Goal: Information Seeking & Learning: Learn about a topic

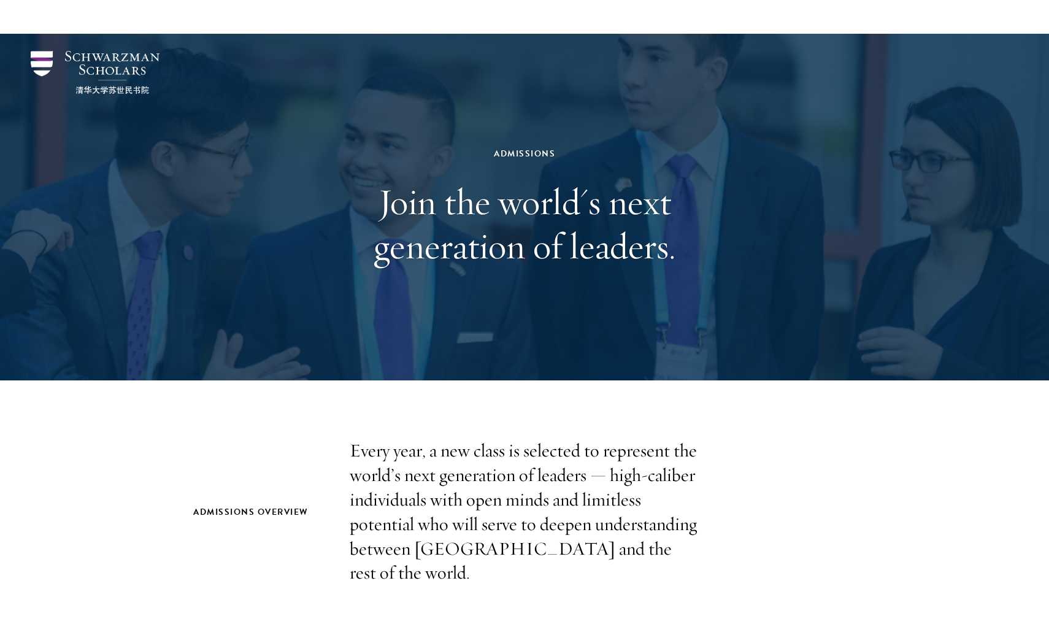
scroll to position [188, 0]
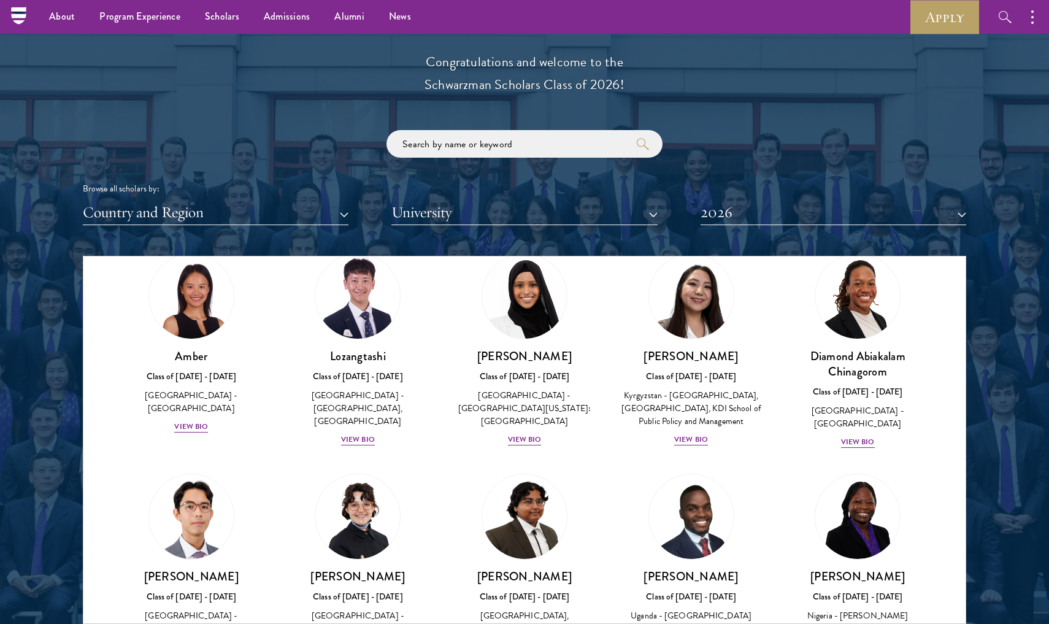
scroll to position [10, 0]
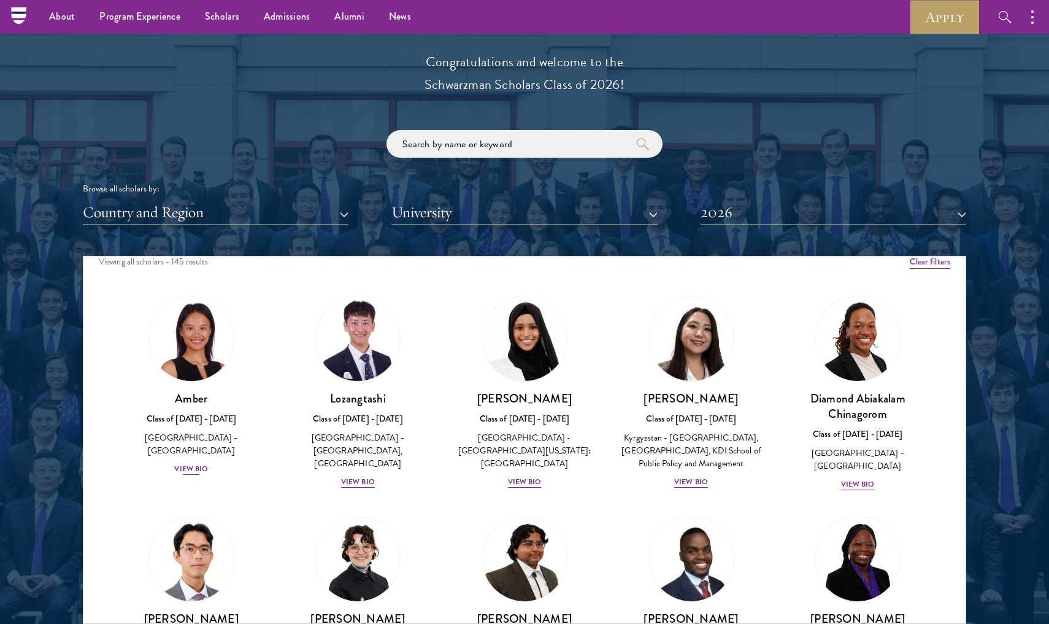
click at [196, 463] on div "View Bio" at bounding box center [191, 469] width 34 height 12
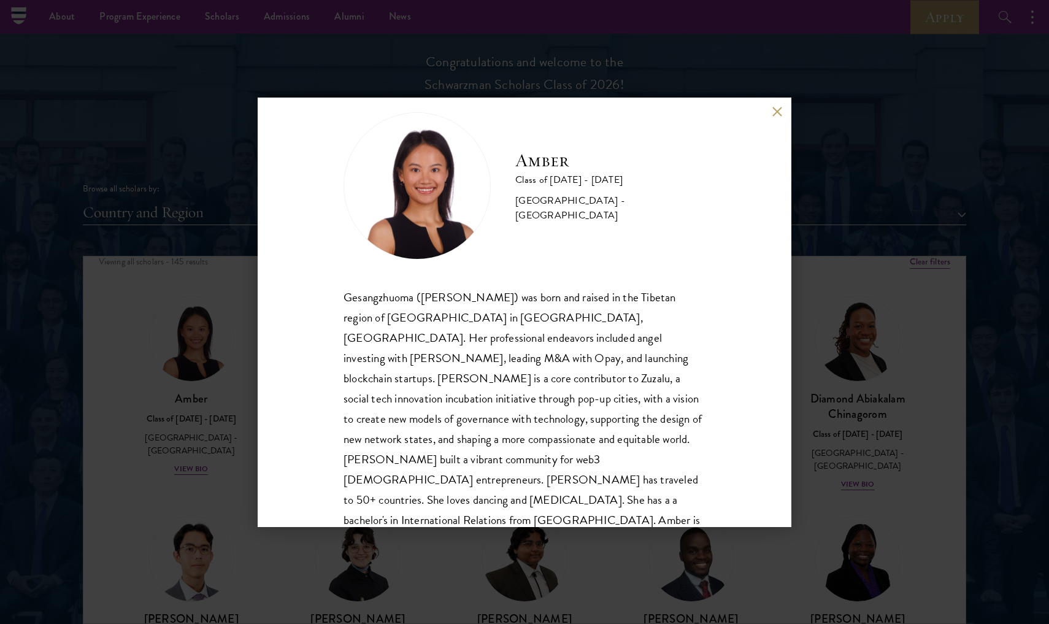
scroll to position [21, 0]
click at [244, 466] on div "Amber Class of [DATE] - [DATE] [GEOGRAPHIC_DATA] - [GEOGRAPHIC_DATA] Gesangzhuo…" at bounding box center [524, 312] width 1049 height 624
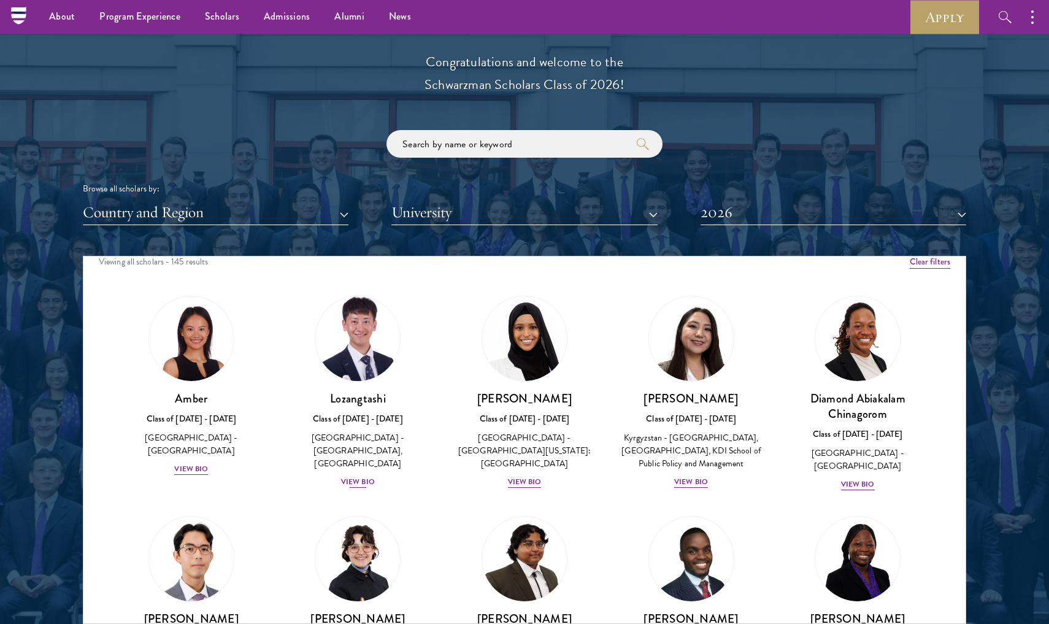
click at [350, 476] on div "View Bio" at bounding box center [358, 482] width 34 height 12
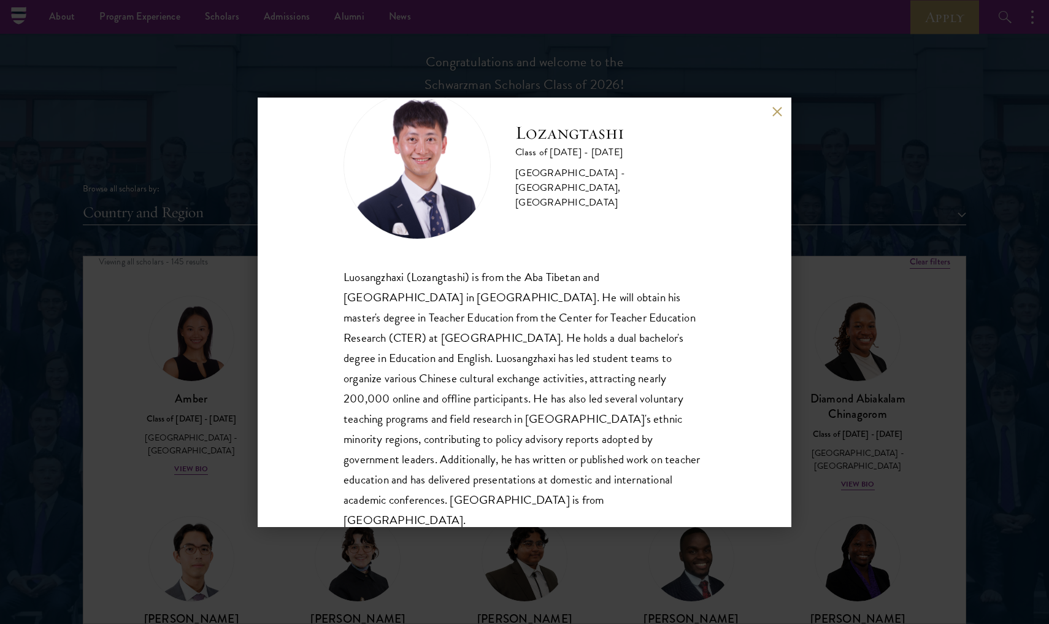
scroll to position [42, 0]
click at [857, 441] on div "Lozangtashi Class of [DATE] - [DATE] [GEOGRAPHIC_DATA] - [GEOGRAPHIC_DATA], [GE…" at bounding box center [524, 312] width 1049 height 624
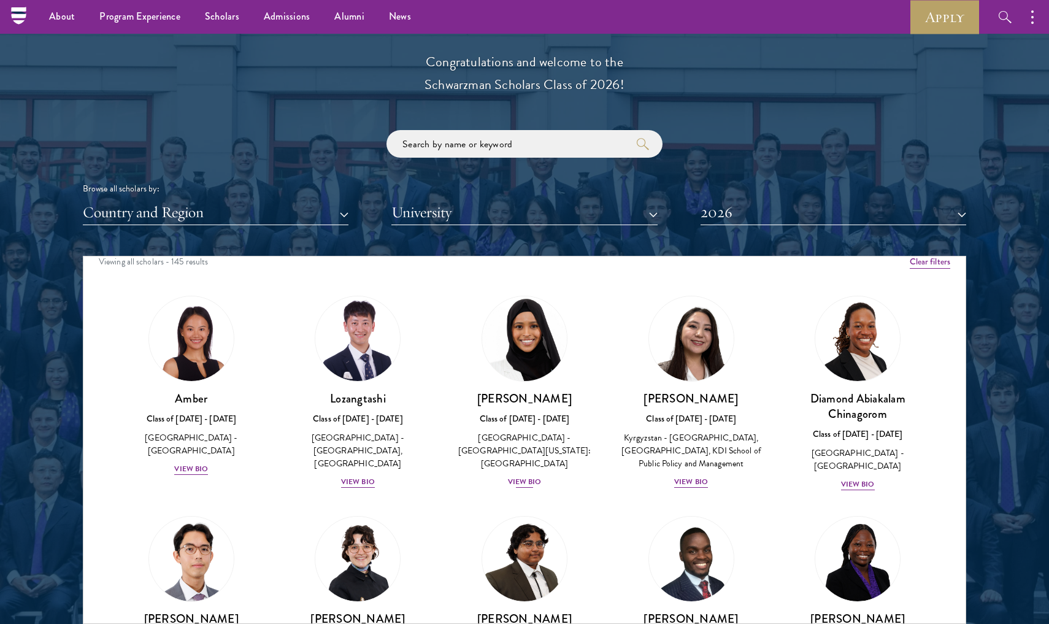
click at [529, 476] on div "View Bio" at bounding box center [525, 482] width 34 height 12
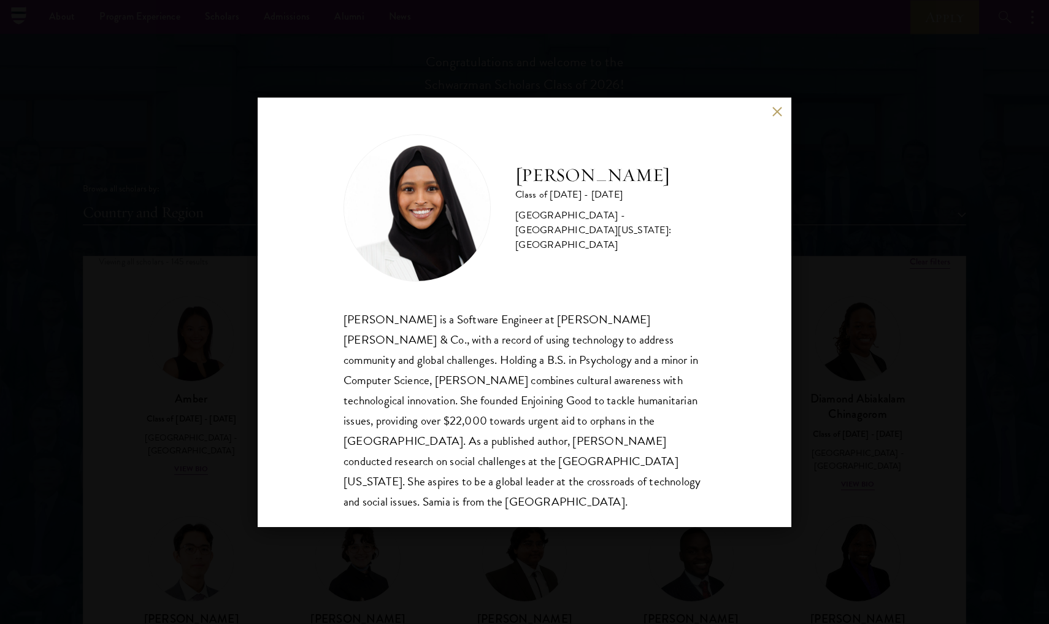
click at [803, 465] on div "[PERSON_NAME] Class of [DATE] - [DATE] [GEOGRAPHIC_DATA] - [GEOGRAPHIC_DATA][US…" at bounding box center [524, 312] width 1049 height 624
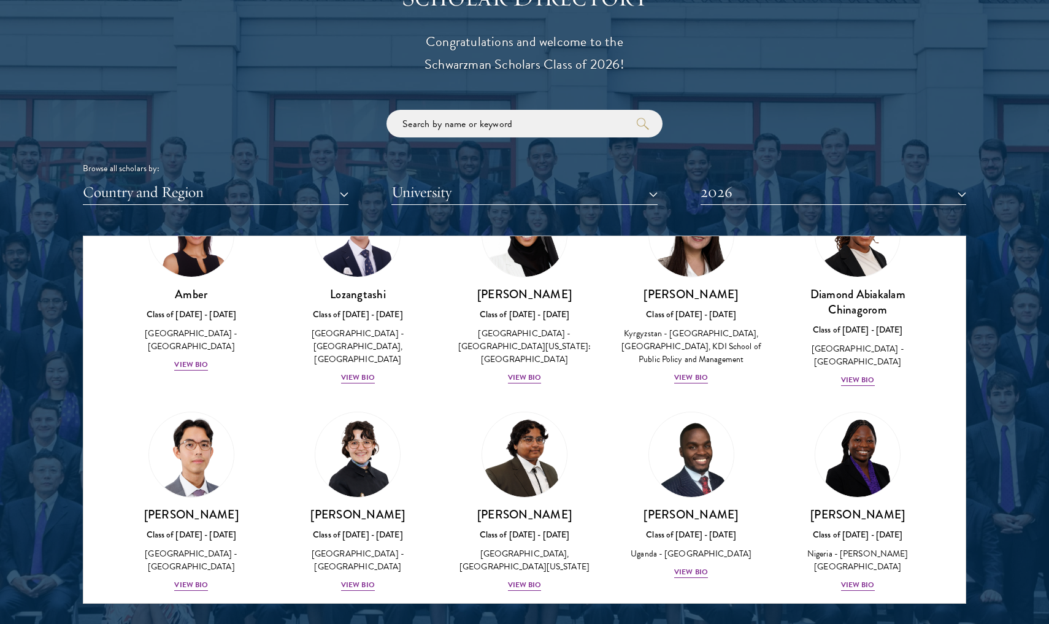
scroll to position [187, 0]
